Goal: Complete application form

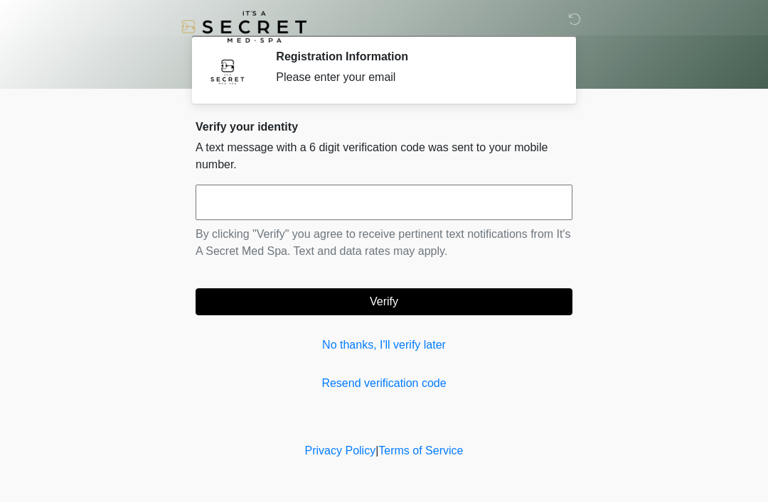
click at [350, 333] on div "Verify your identity A text message with a 6 digit verification code was sent t…" at bounding box center [383, 256] width 377 height 272
click at [383, 313] on button "Verify" at bounding box center [383, 302] width 377 height 27
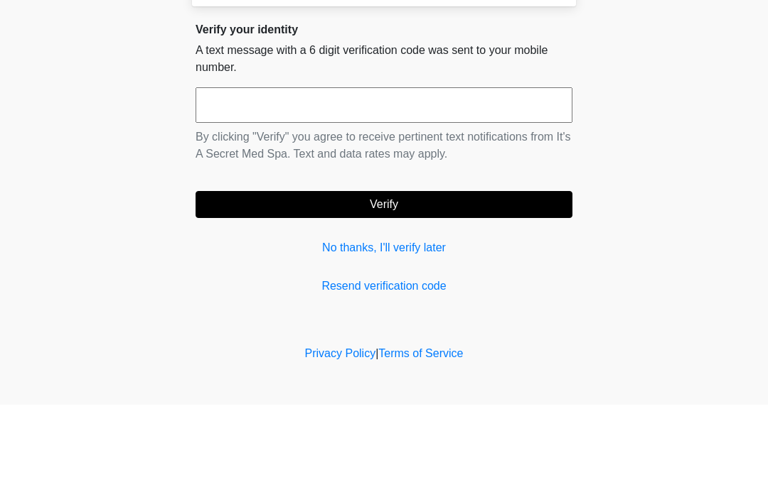
click at [48, 134] on body "‎ ‎ Registration Information Please enter your email Please connect to Wi-Fi no…" at bounding box center [384, 251] width 768 height 502
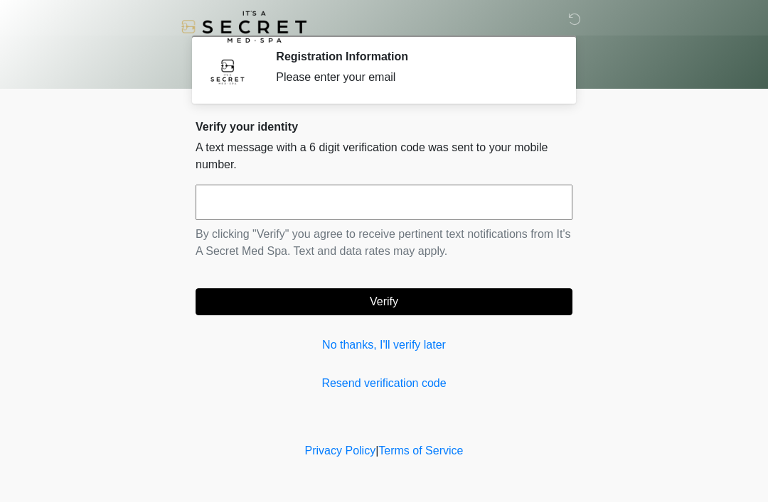
click at [384, 326] on div "Verify your identity A text message with a 6 digit verification code was sent t…" at bounding box center [383, 256] width 377 height 272
click at [337, 323] on div "Verify your identity A text message with a 6 digit verification code was sent t…" at bounding box center [383, 256] width 377 height 272
click at [419, 350] on link "No thanks, I'll verify later" at bounding box center [383, 345] width 377 height 17
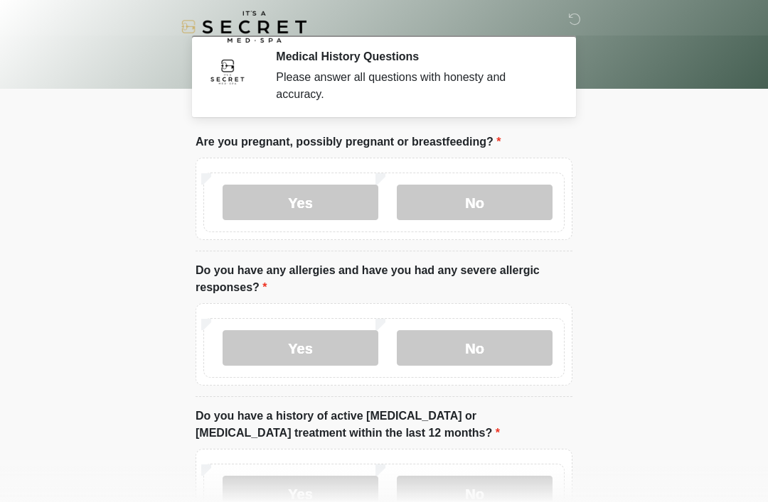
click at [475, 212] on label "No" at bounding box center [475, 203] width 156 height 36
click at [499, 355] on label "No" at bounding box center [475, 348] width 156 height 36
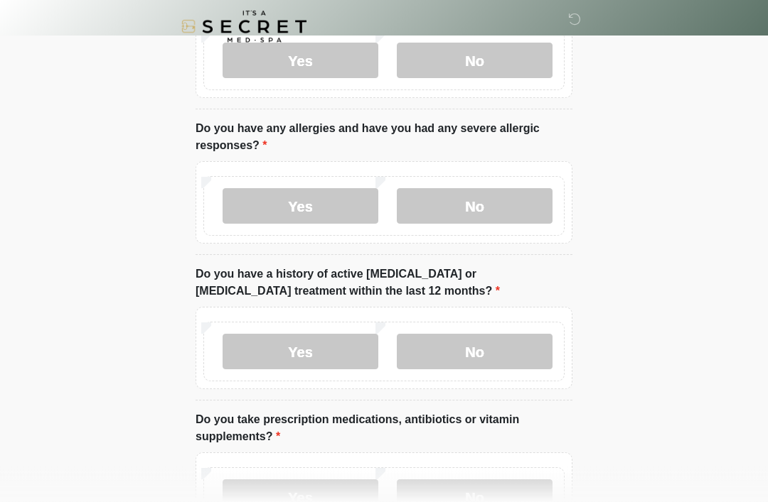
scroll to position [142, 0]
click at [502, 348] on label "No" at bounding box center [475, 352] width 156 height 36
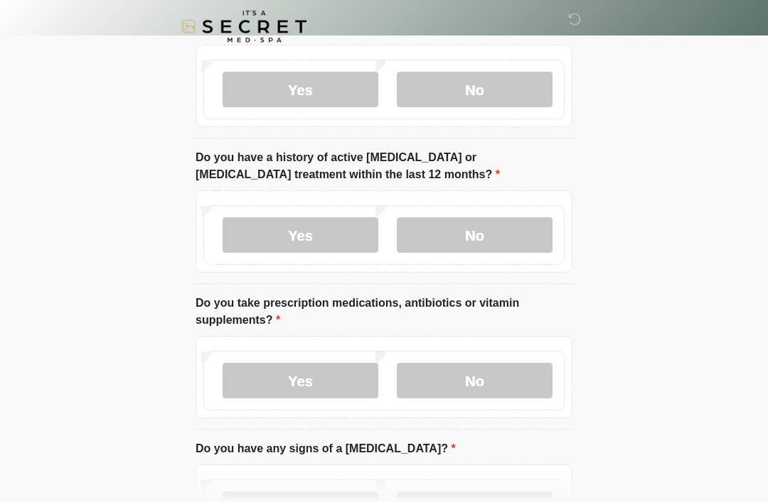
scroll to position [259, 0]
click at [347, 386] on label "Yes" at bounding box center [300, 381] width 156 height 36
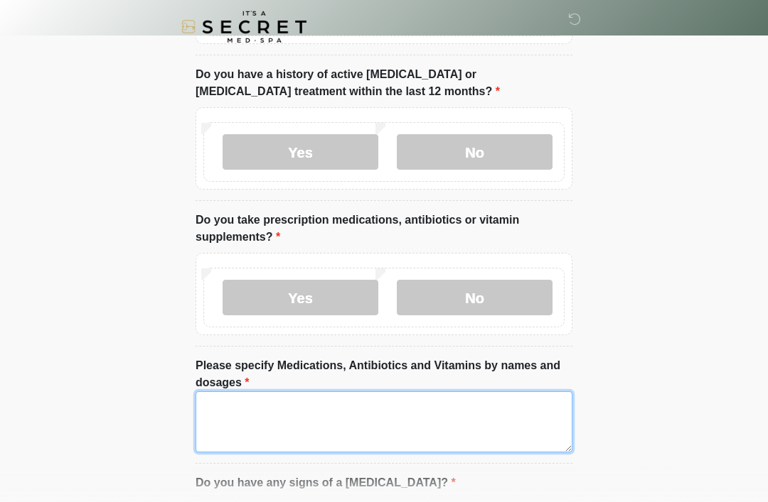
click at [450, 424] on textarea "Please specify Medications, Antibiotics and Vitamins by names and dosages" at bounding box center [383, 422] width 377 height 61
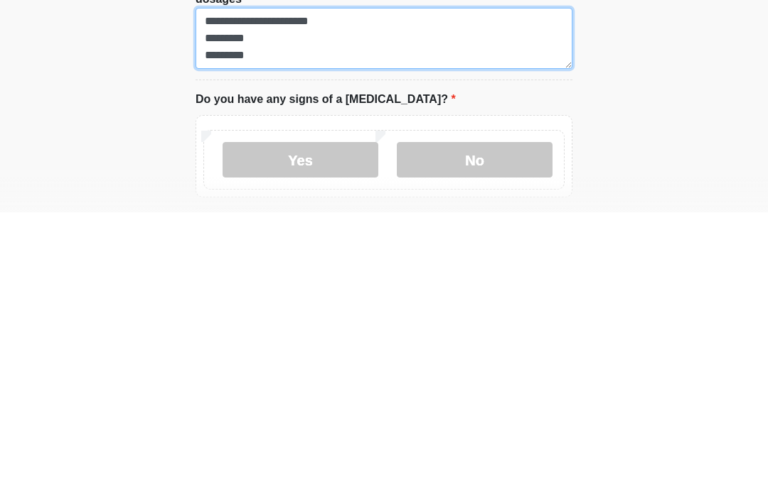
type textarea "**********"
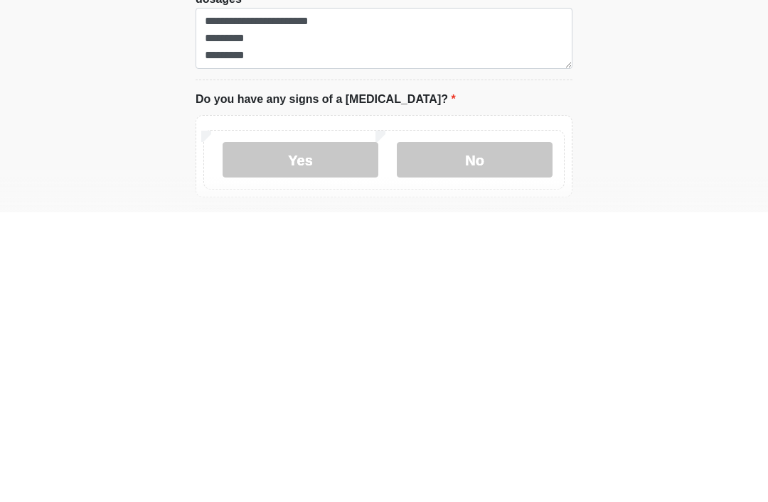
click at [507, 432] on label "No" at bounding box center [475, 450] width 156 height 36
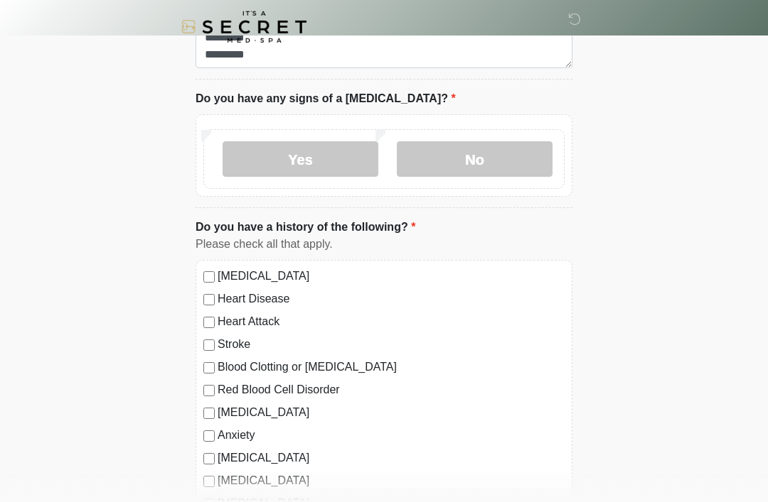
click at [294, 279] on label "High Blood Pressure" at bounding box center [390, 276] width 347 height 17
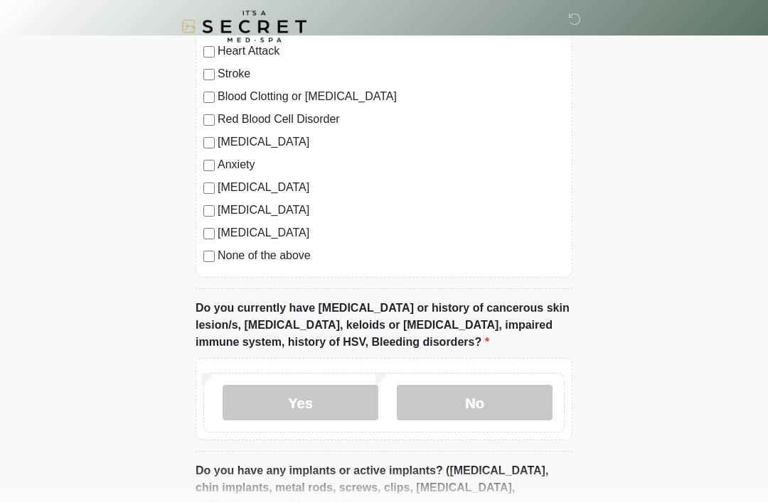
scroll to position [997, 0]
click at [529, 401] on label "No" at bounding box center [475, 403] width 156 height 36
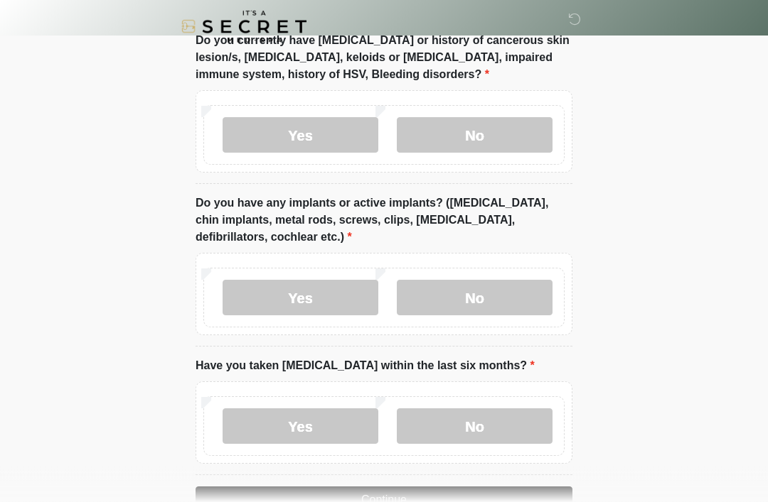
scroll to position [1265, 0]
click at [541, 302] on label "No" at bounding box center [475, 298] width 156 height 36
click at [531, 418] on label "No" at bounding box center [475, 427] width 156 height 36
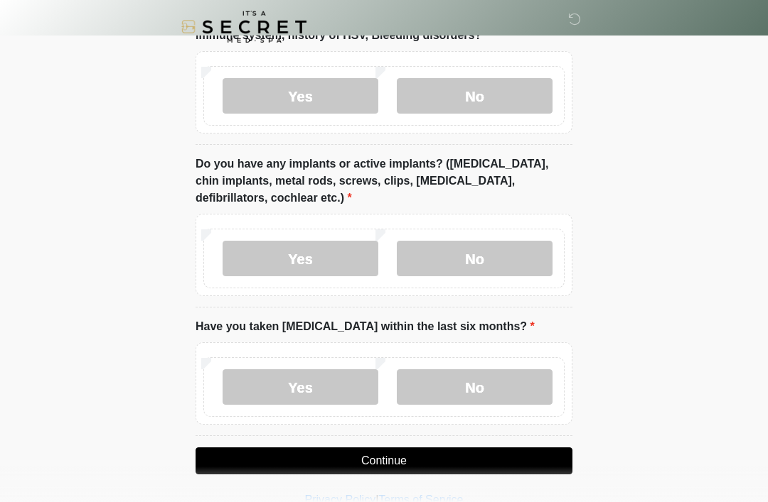
click at [512, 460] on button "Continue" at bounding box center [383, 461] width 377 height 27
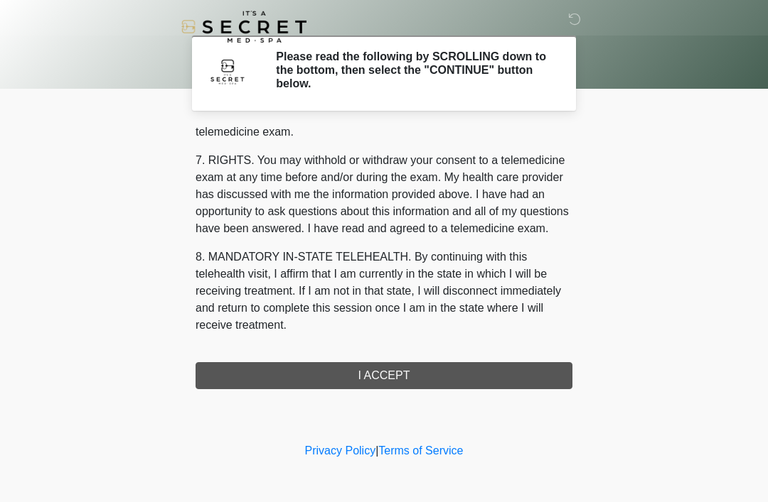
scroll to position [606, 0]
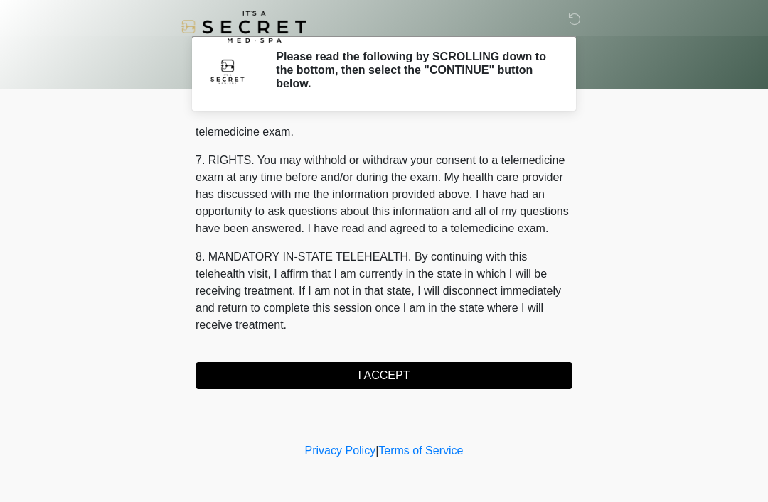
click at [491, 382] on button "I ACCEPT" at bounding box center [383, 375] width 377 height 27
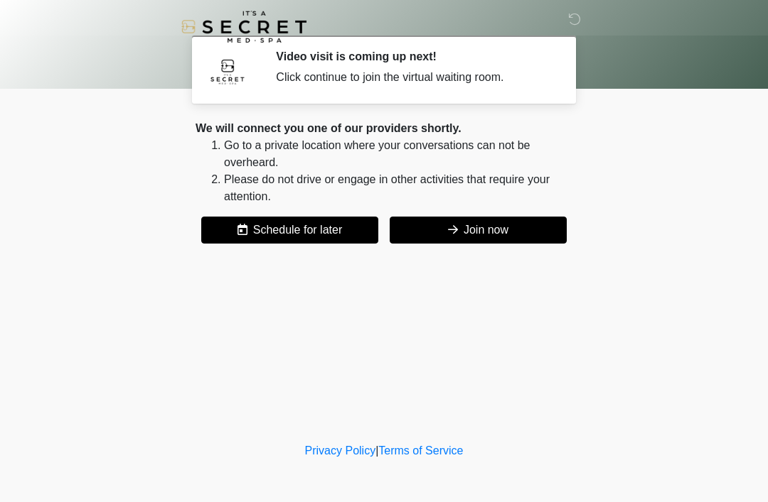
click at [500, 225] on button "Join now" at bounding box center [477, 230] width 177 height 27
